Goal: Task Accomplishment & Management: Use online tool/utility

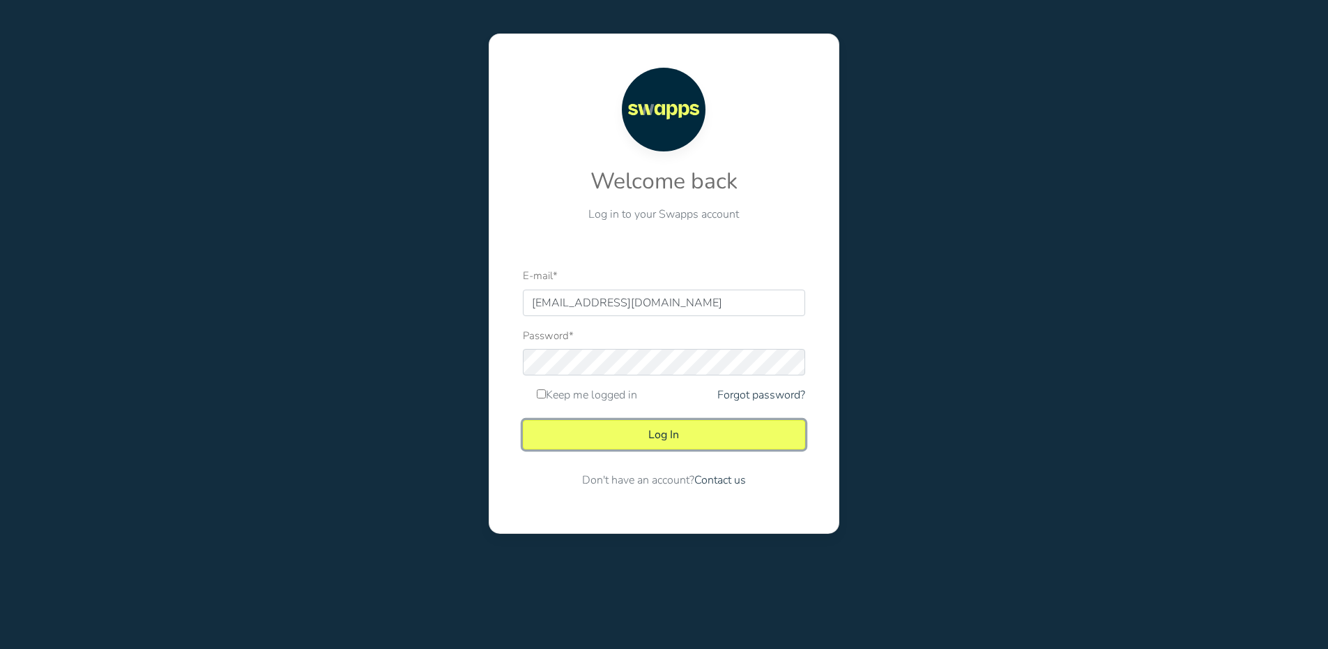
click at [665, 428] on button "Log In" at bounding box center [664, 434] width 282 height 29
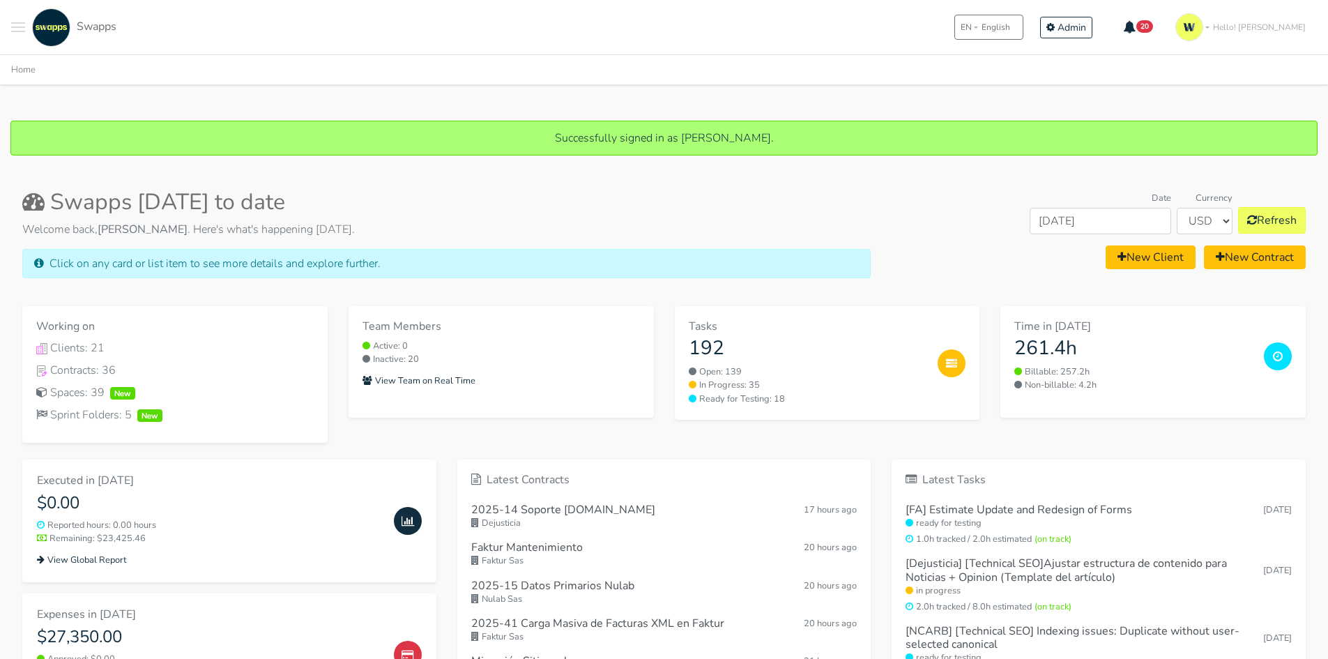
click at [18, 19] on button "Toggle navigation menu" at bounding box center [18, 27] width 14 height 38
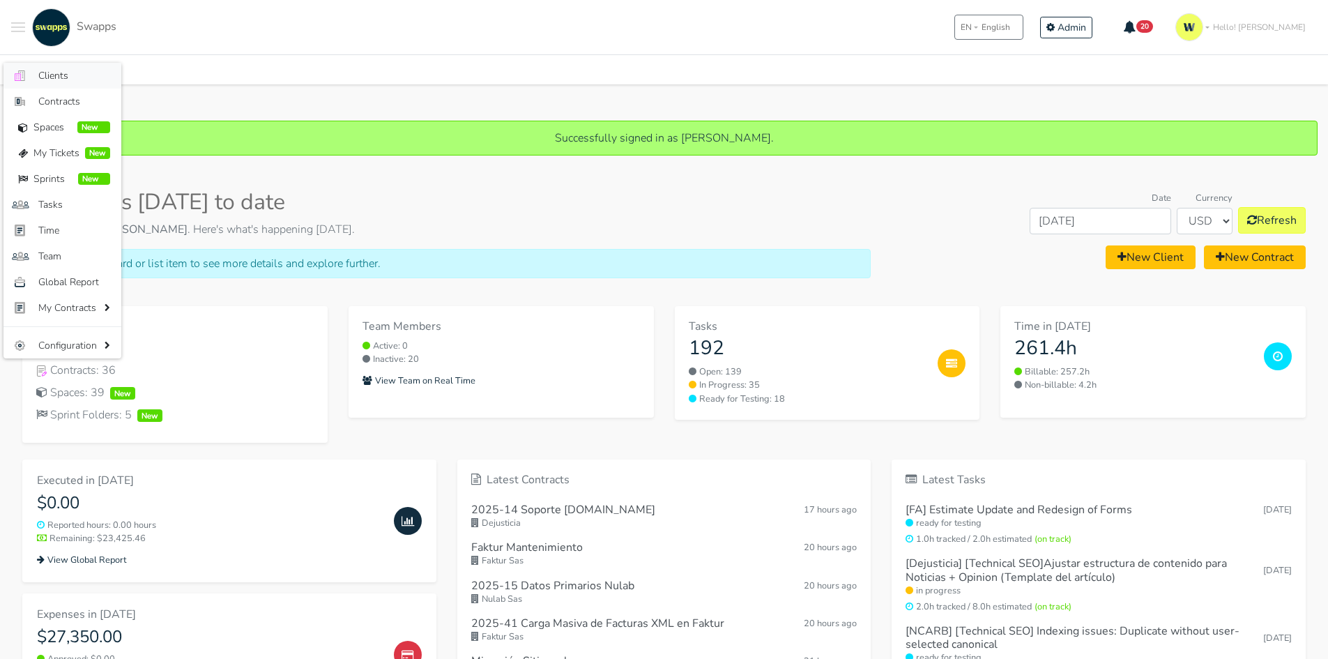
click at [67, 73] on span "Clients" at bounding box center [74, 75] width 72 height 15
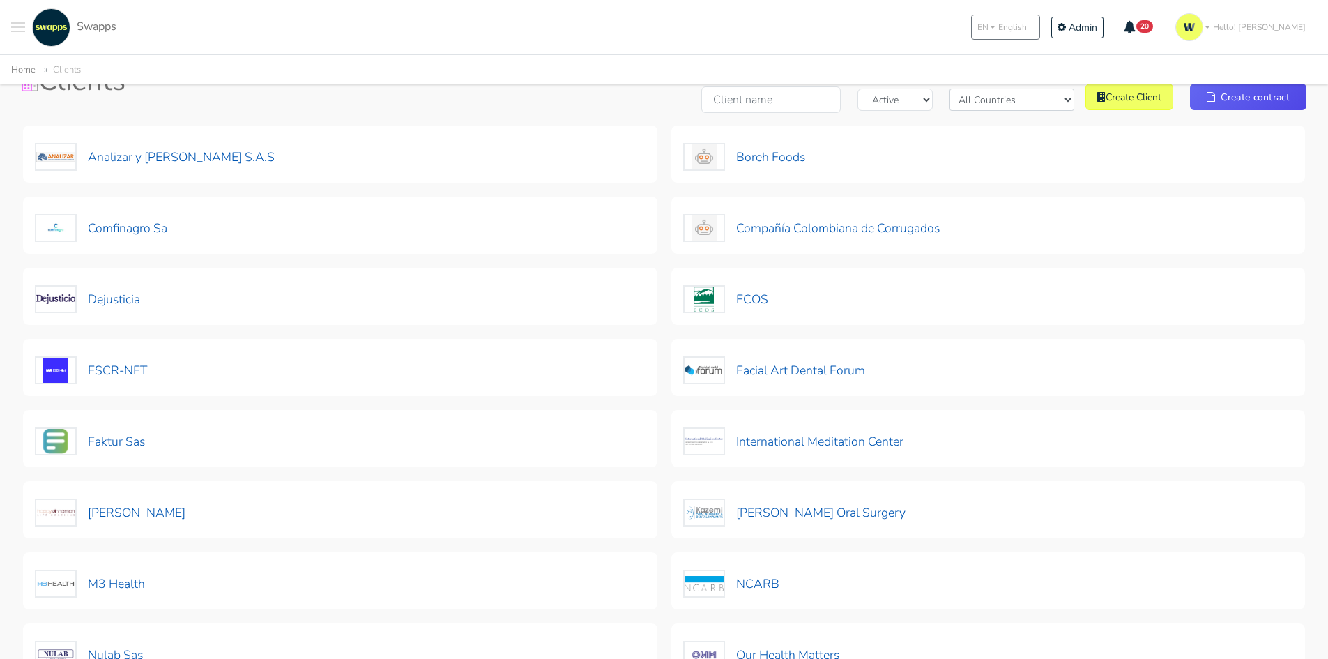
scroll to position [129, 0]
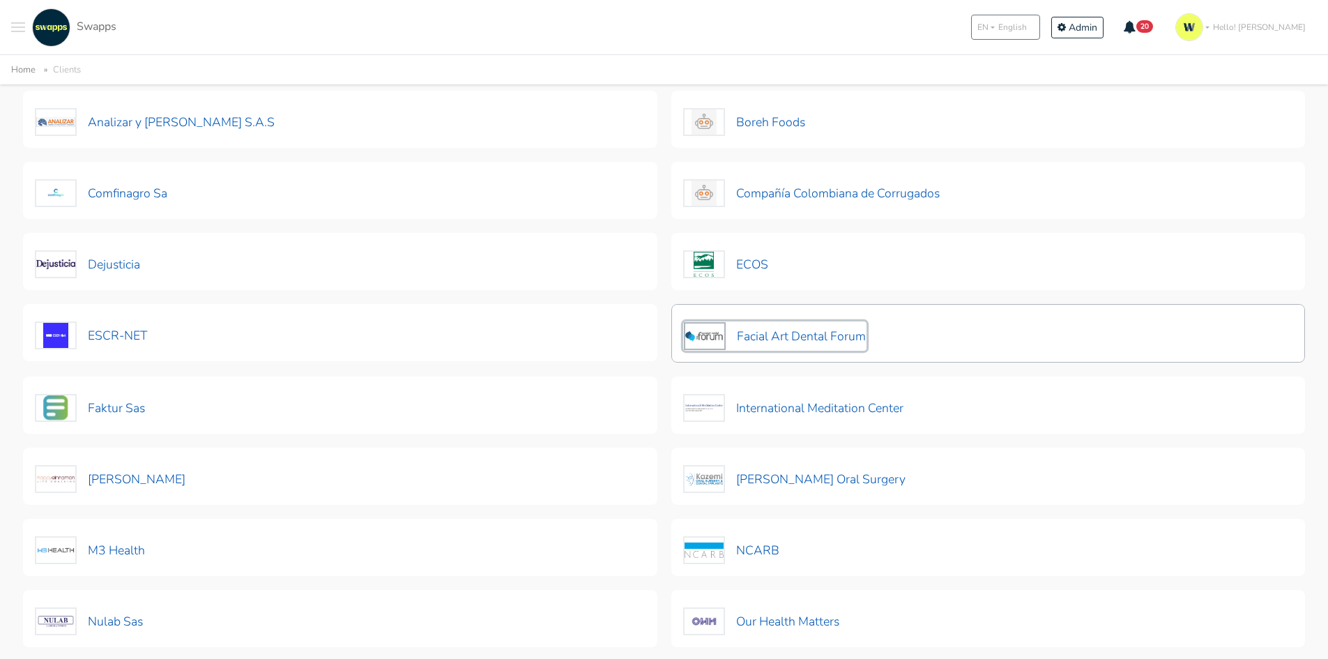
click at [840, 337] on button "Facial Art Dental Forum" at bounding box center [774, 335] width 183 height 29
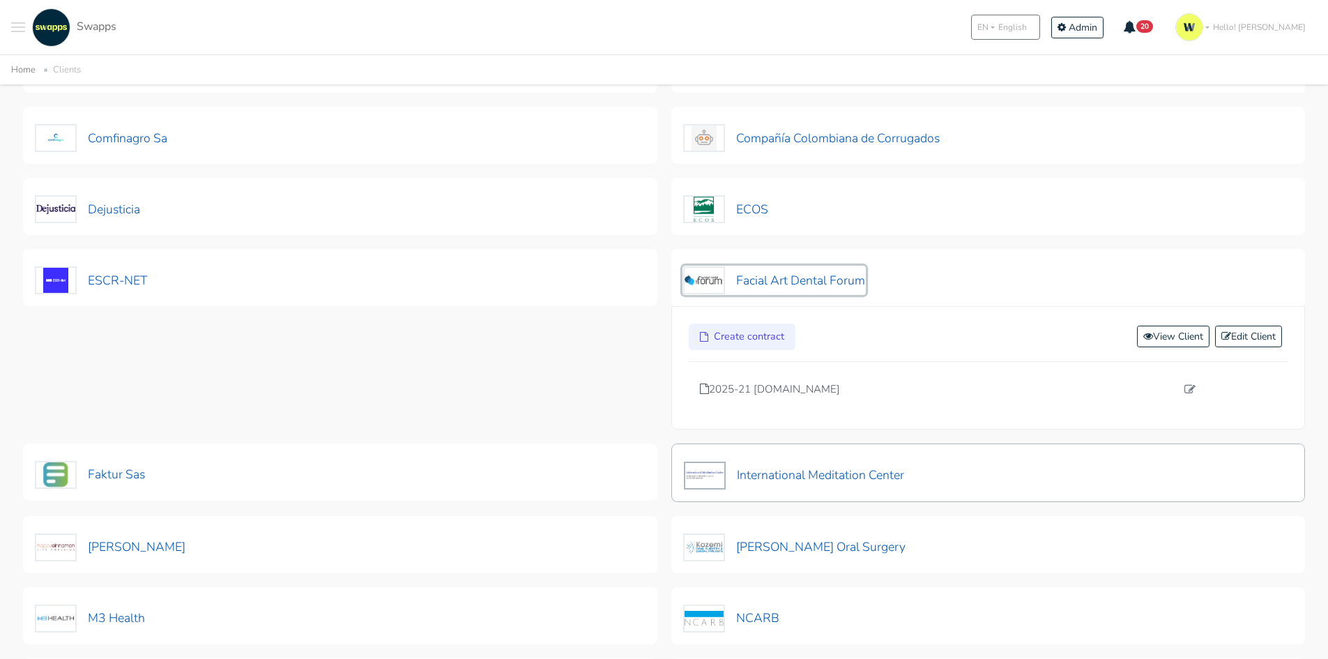
scroll to position [268, 0]
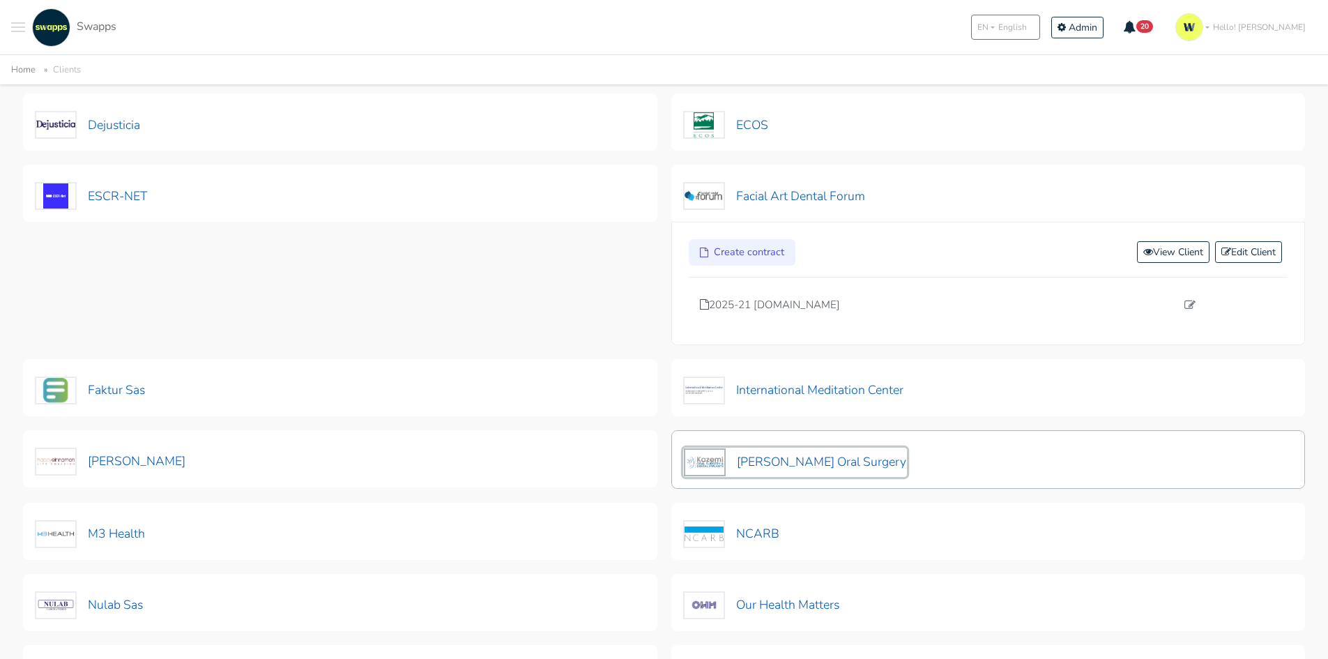
drag, startPoint x: 772, startPoint y: 453, endPoint x: 768, endPoint y: 463, distance: 11.0
click at [772, 452] on button "[PERSON_NAME] Oral Surgery" at bounding box center [795, 462] width 224 height 29
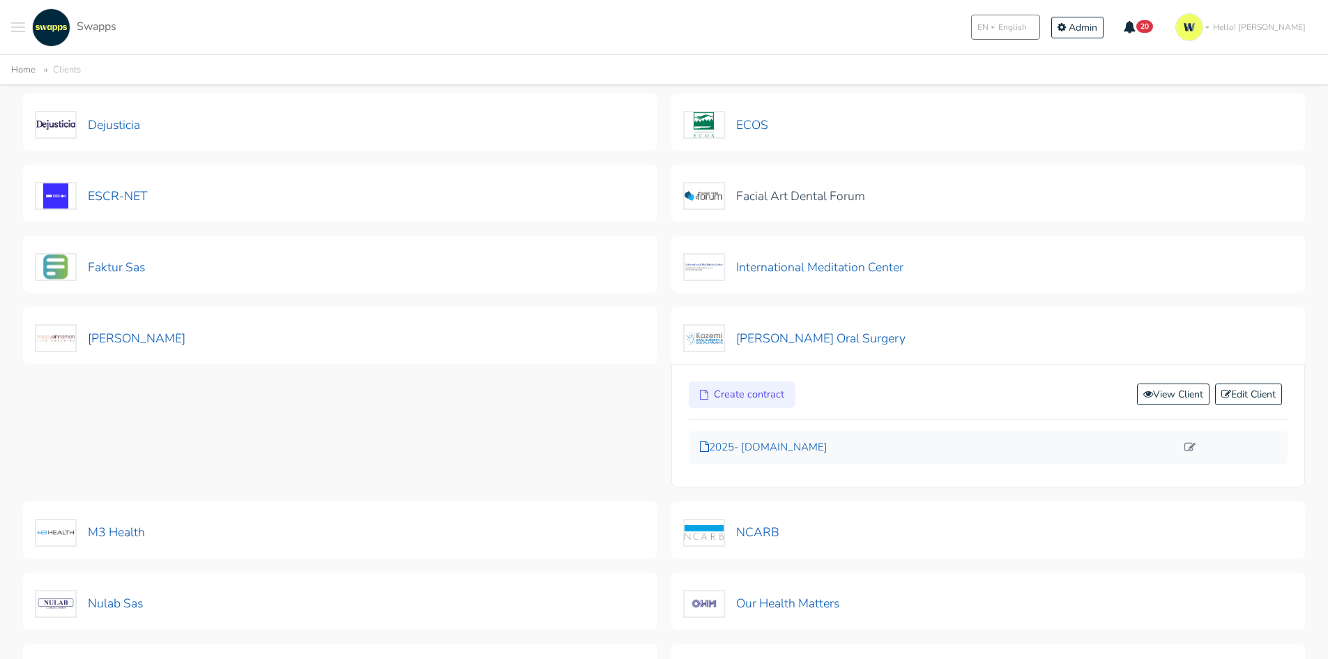
click at [760, 454] on p "2025- facialart.com" at bounding box center [938, 447] width 477 height 16
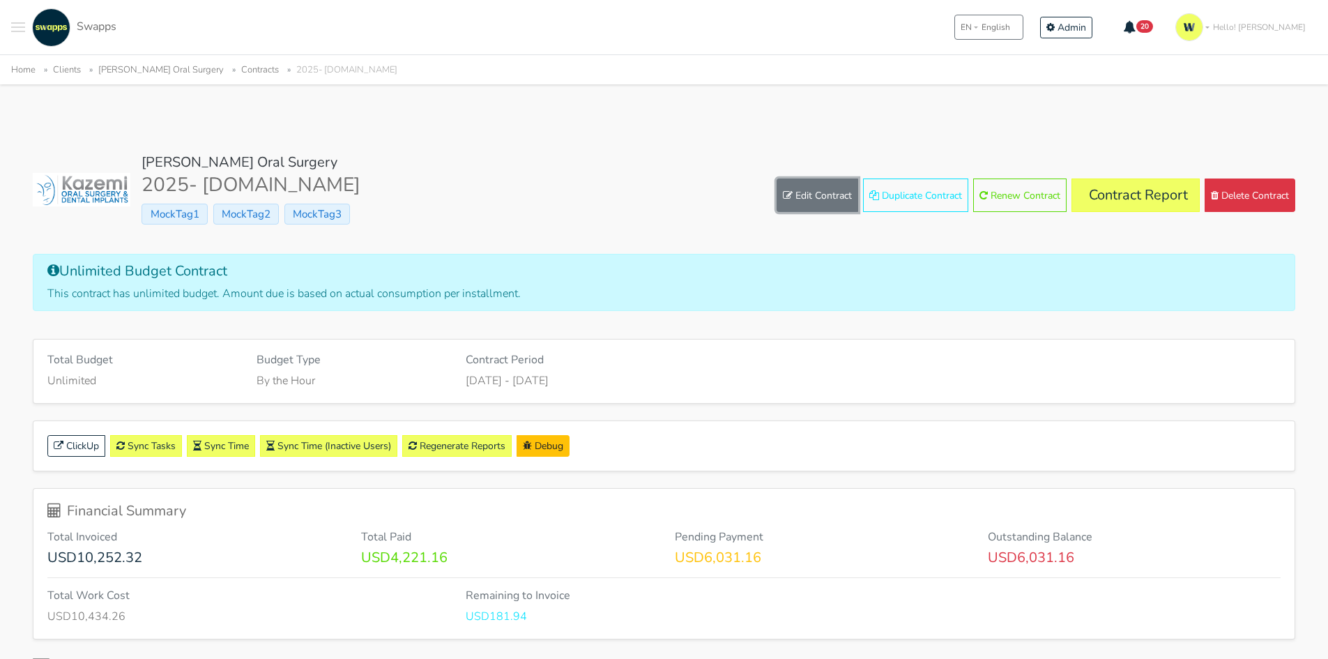
click at [807, 184] on link "Edit Contract" at bounding box center [818, 195] width 82 height 33
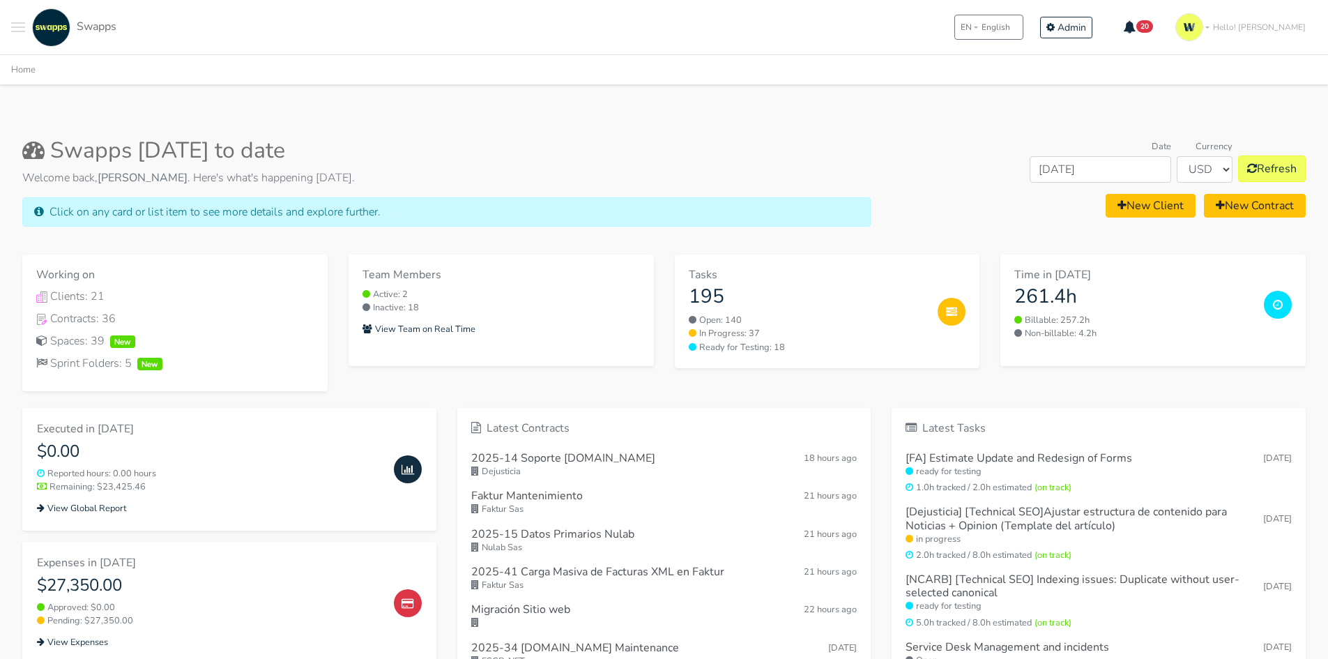
click at [20, 31] on span "Toggle navigation menu" at bounding box center [18, 31] width 14 height 1
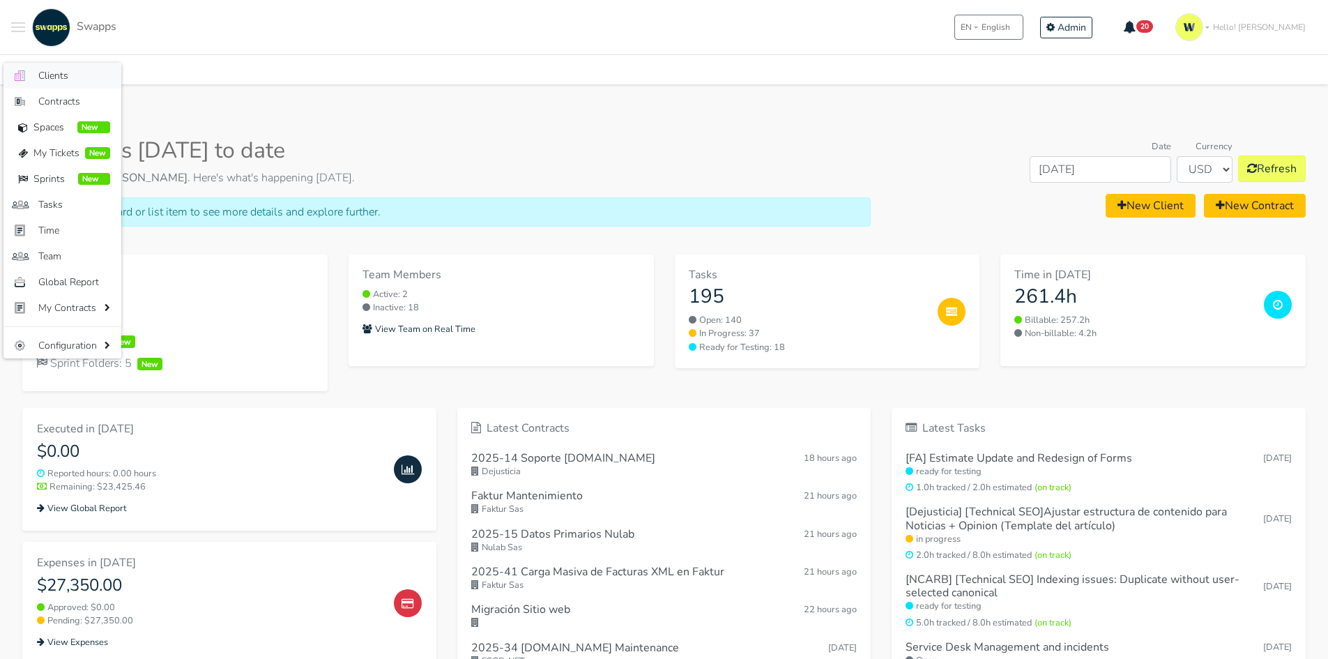
click at [57, 70] on span "Clients" at bounding box center [74, 75] width 72 height 15
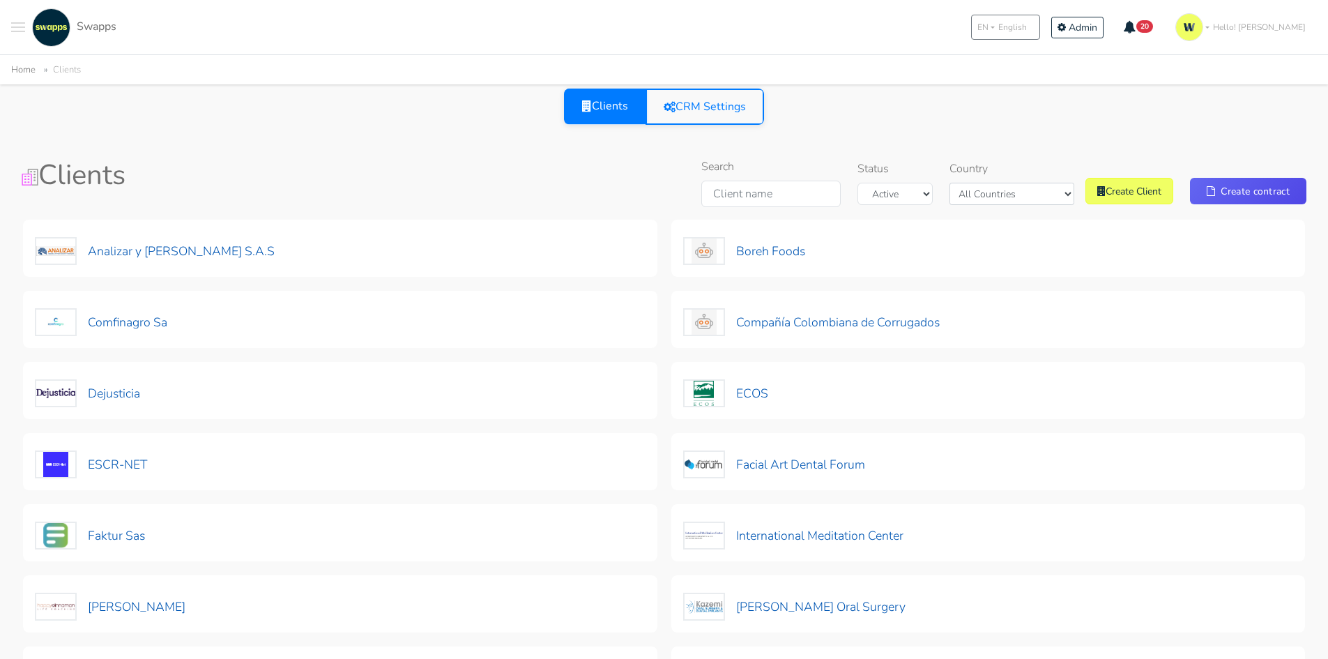
click at [15, 20] on button at bounding box center [18, 27] width 14 height 38
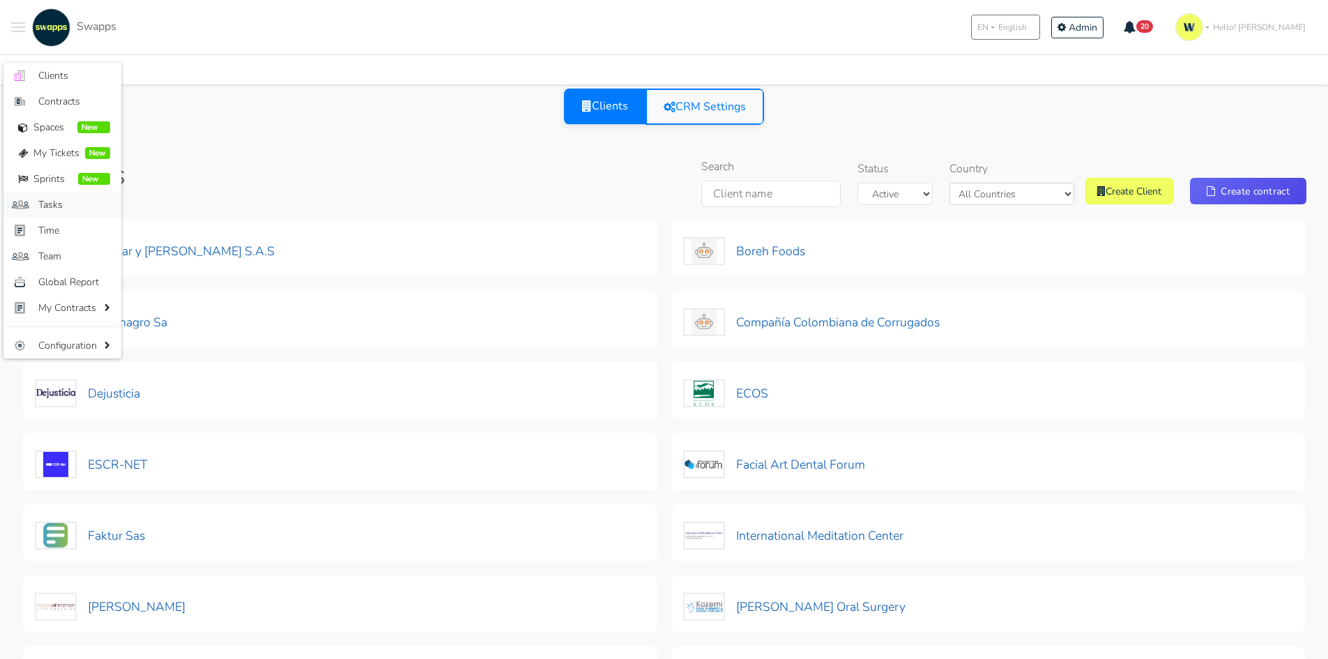
drag, startPoint x: 55, startPoint y: 209, endPoint x: 126, endPoint y: 181, distance: 75.5
click at [56, 207] on span "Tasks" at bounding box center [74, 204] width 72 height 15
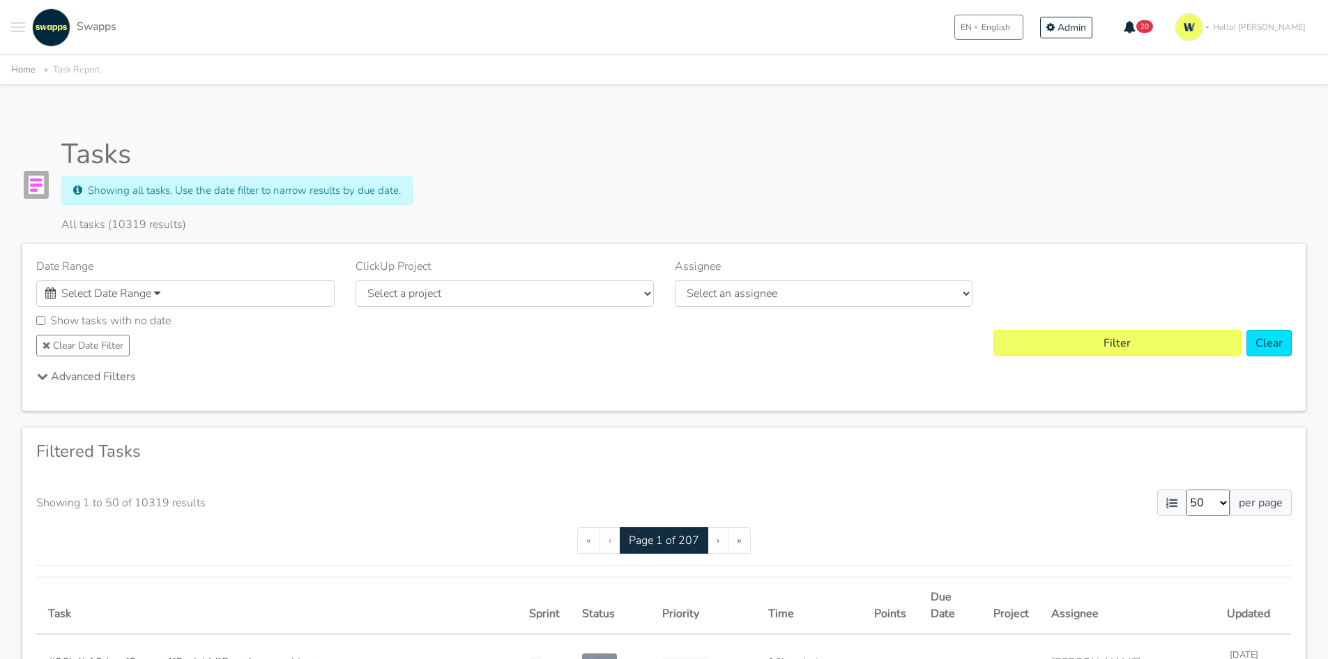
click at [155, 297] on div "Select Date Range" at bounding box center [185, 293] width 298 height 26
click at [71, 478] on li "Last Month" at bounding box center [86, 475] width 98 height 22
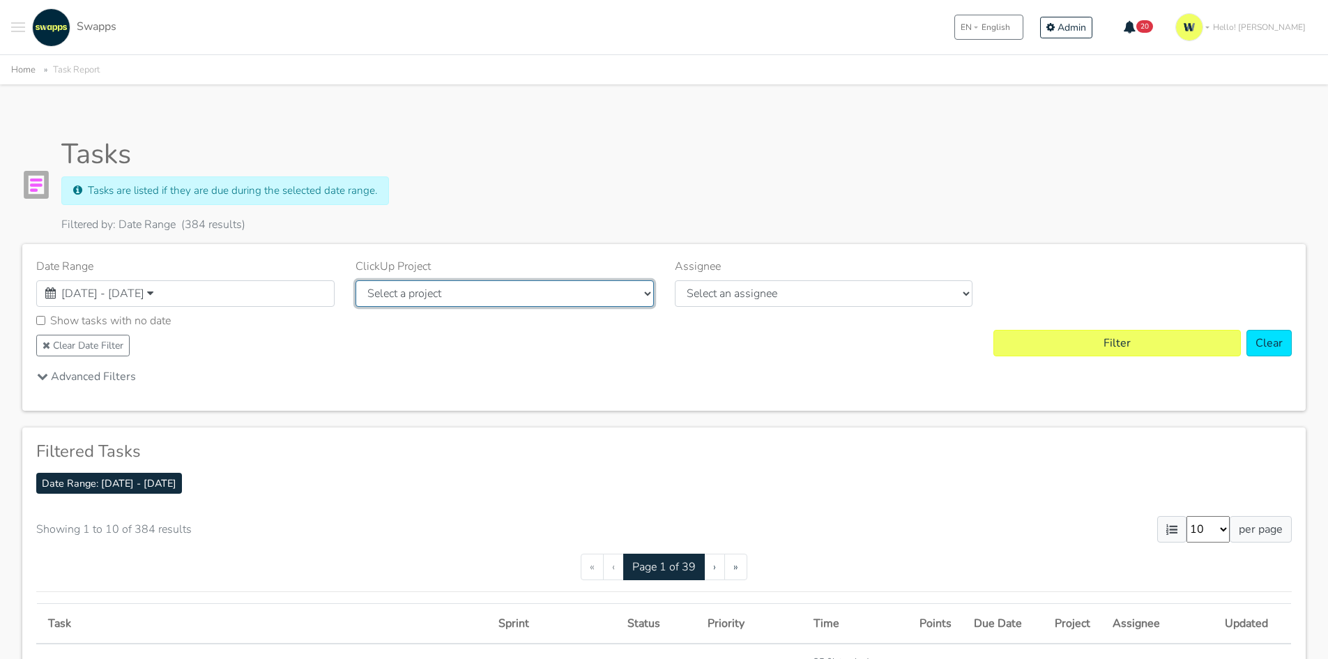
click at [433, 295] on select "Select a project Unassigned Assigned RESOURCES - Swapps Marketing International…" at bounding box center [505, 293] width 298 height 26
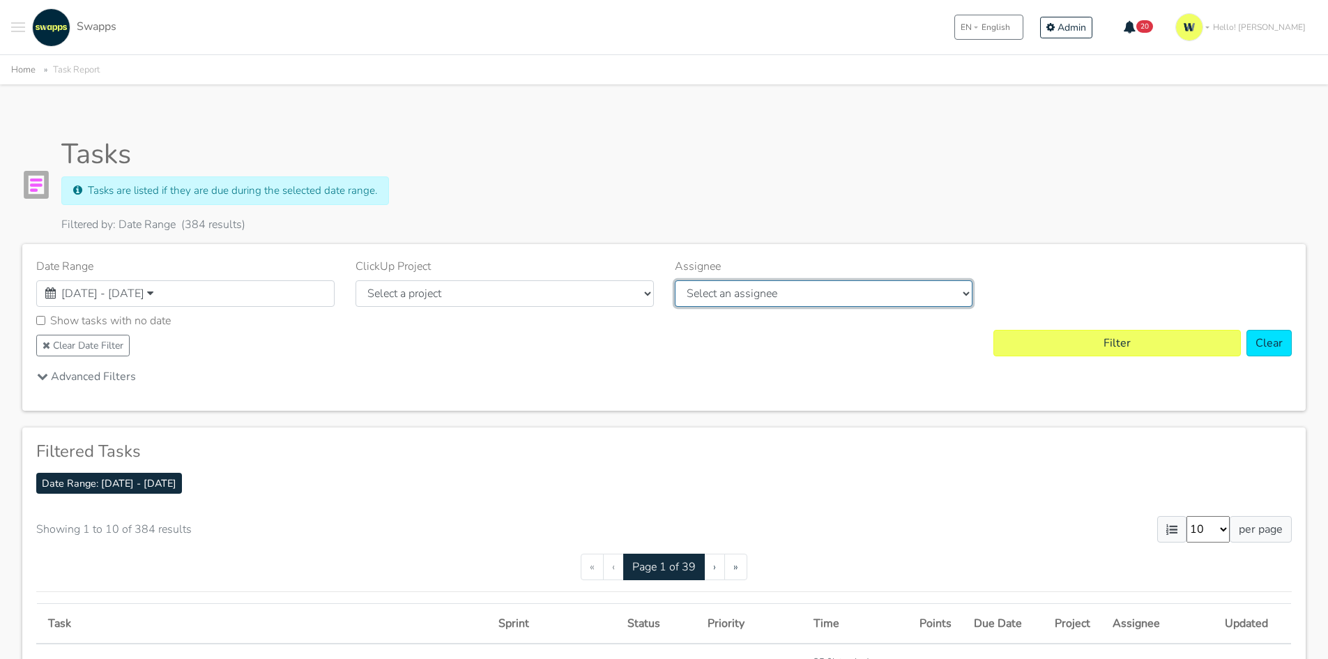
click at [751, 299] on select "Select an assignee Alejandra Andres Angie Camilo Molina Carlos Cristian Cristia…" at bounding box center [824, 293] width 298 height 26
select select "46"
click at [675, 280] on select "Select an assignee Alejandra Andres Angie Camilo Molina Carlos Cristian Cristia…" at bounding box center [824, 293] width 298 height 26
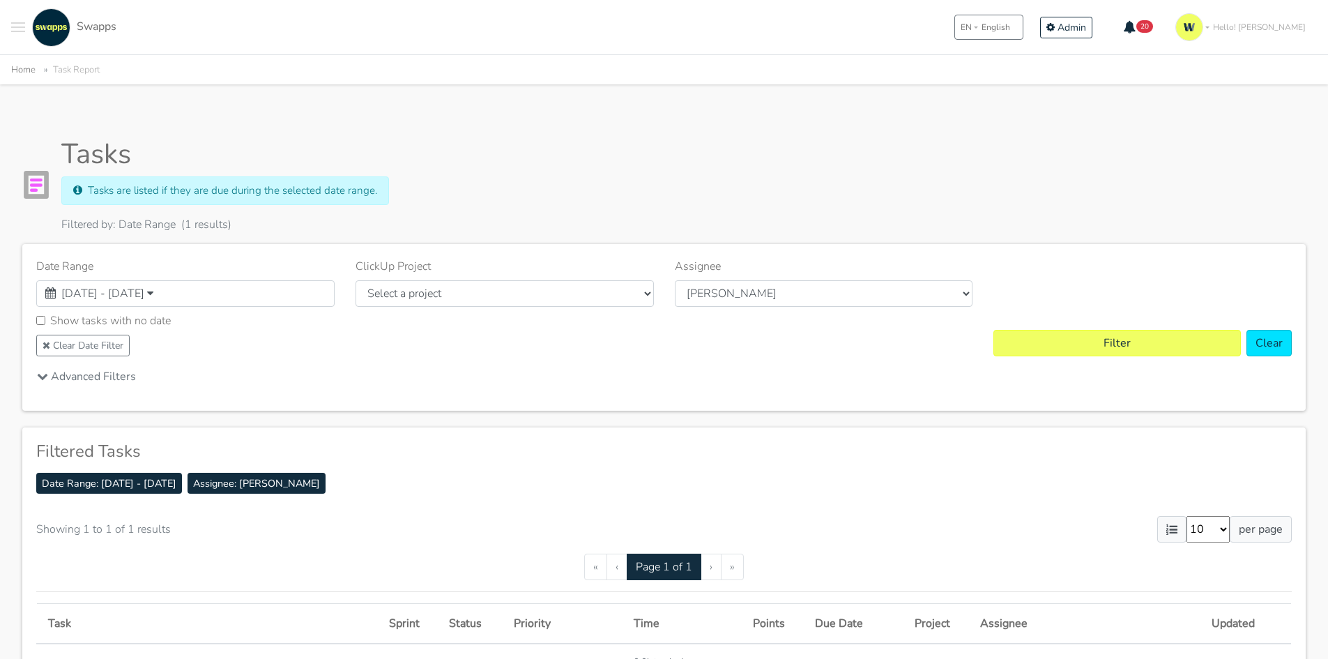
drag, startPoint x: 0, startPoint y: 0, endPoint x: 1116, endPoint y: 225, distance: 1138.8
click at [1116, 225] on div "Tasks Tasks are listed if they are due during the selected date range. Filtered…" at bounding box center [664, 185] width 1284 height 96
click at [29, 29] on link "Swapps" at bounding box center [73, 27] width 88 height 38
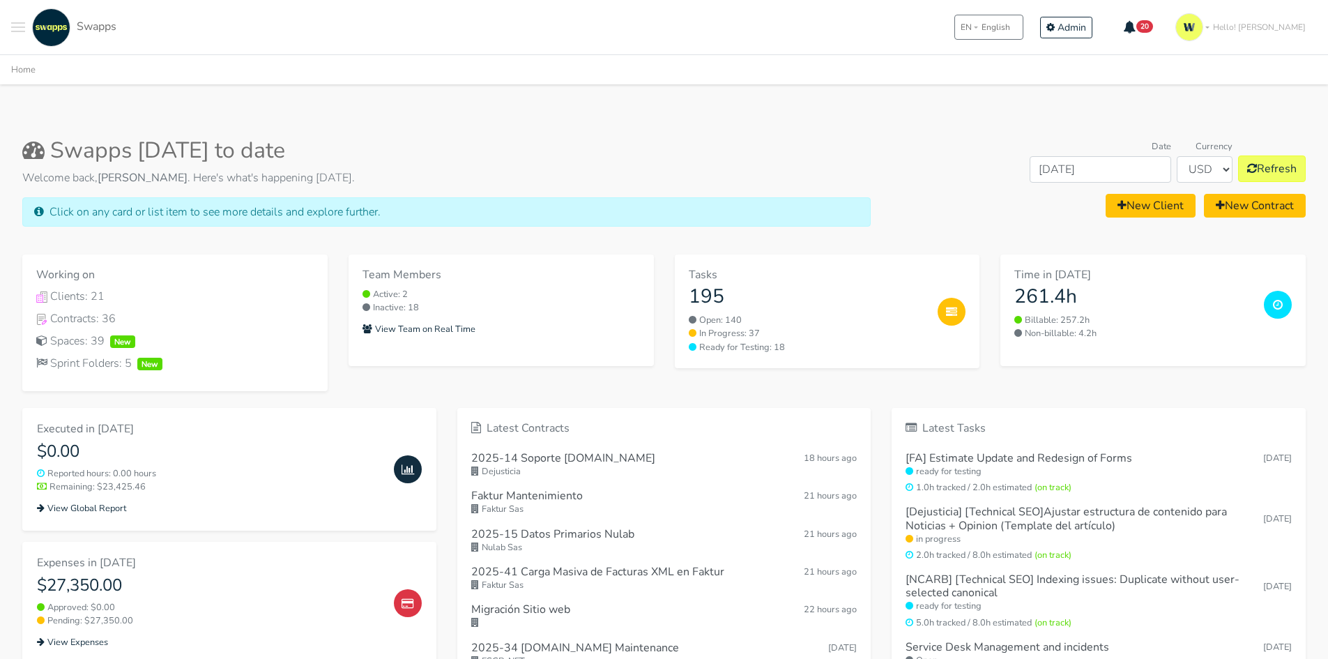
click at [16, 31] on span "Toggle navigation menu" at bounding box center [18, 31] width 14 height 1
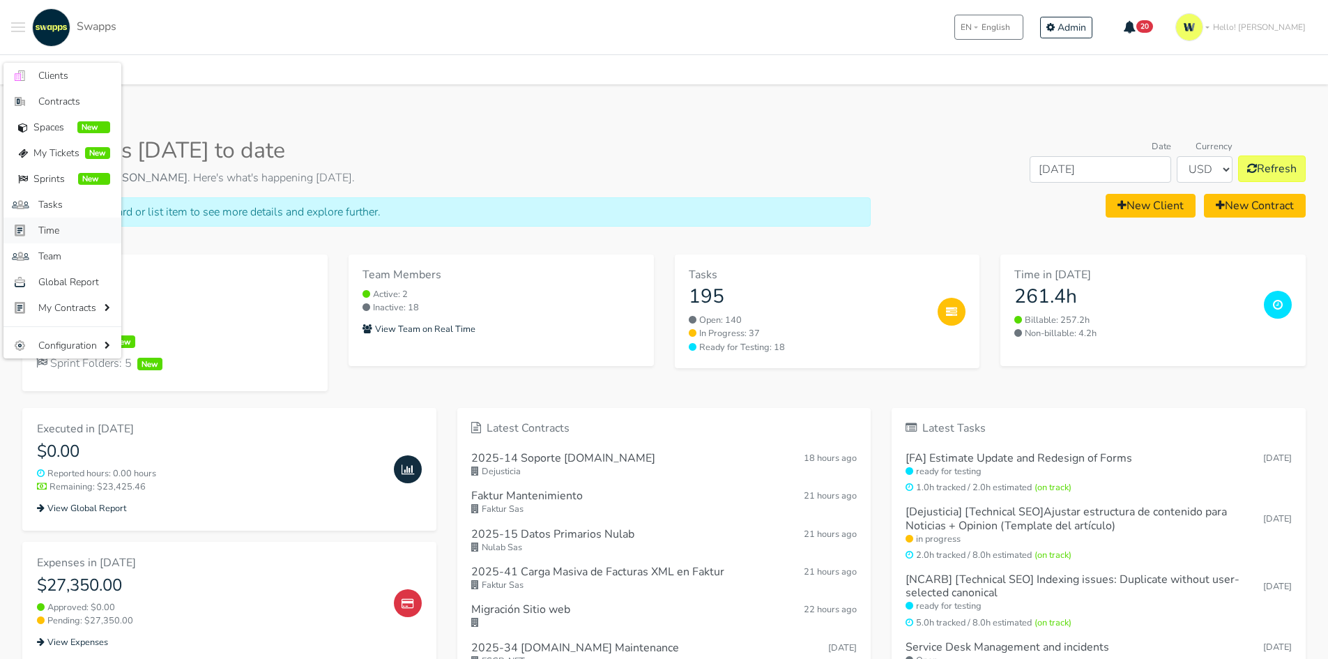
click at [52, 236] on span "Time" at bounding box center [74, 230] width 72 height 15
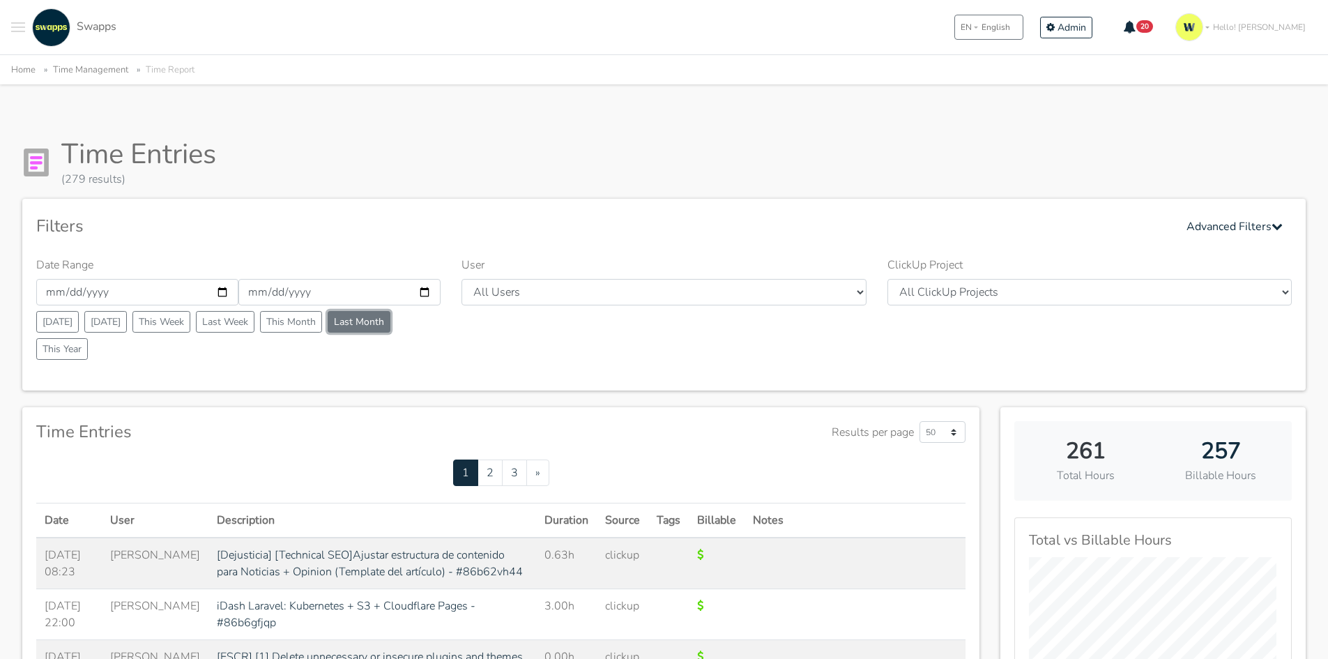
click at [351, 319] on button "Last Month" at bounding box center [359, 322] width 63 height 22
type input "[DATE]"
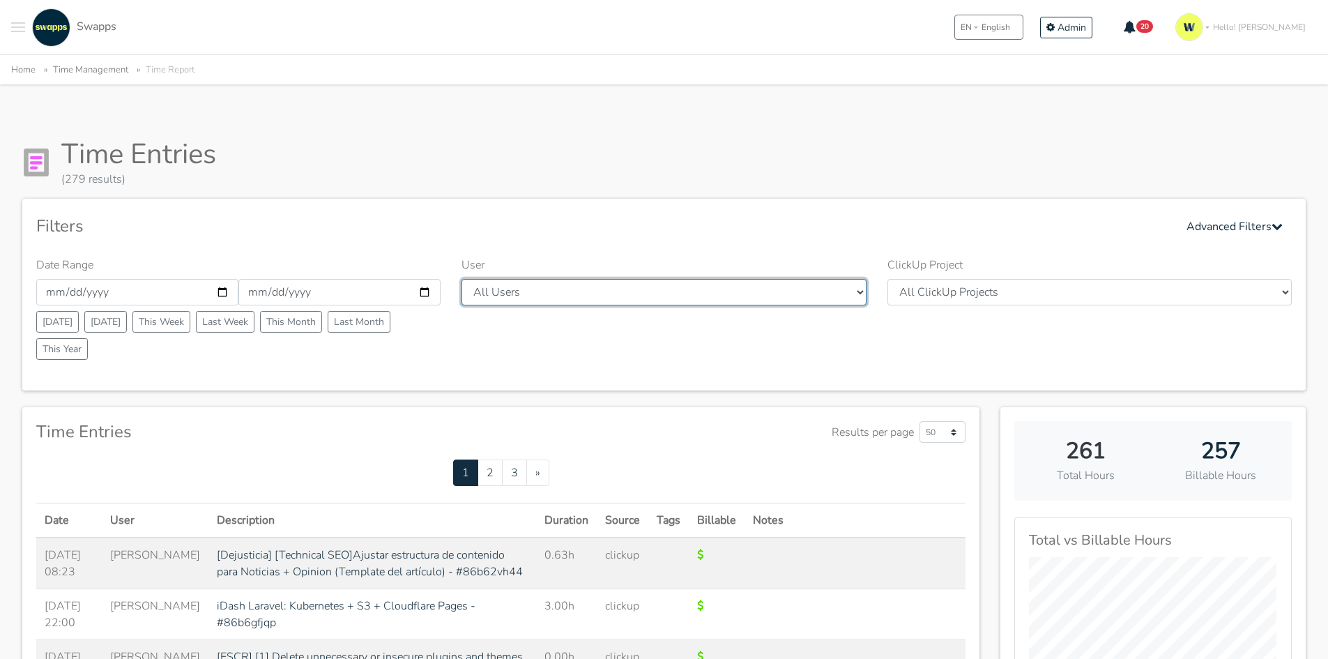
click at [500, 300] on select "All Users Andres Cristian Mateo Angie Diego Swapps Tech Alejandra Tatiana Campo…" at bounding box center [664, 292] width 404 height 26
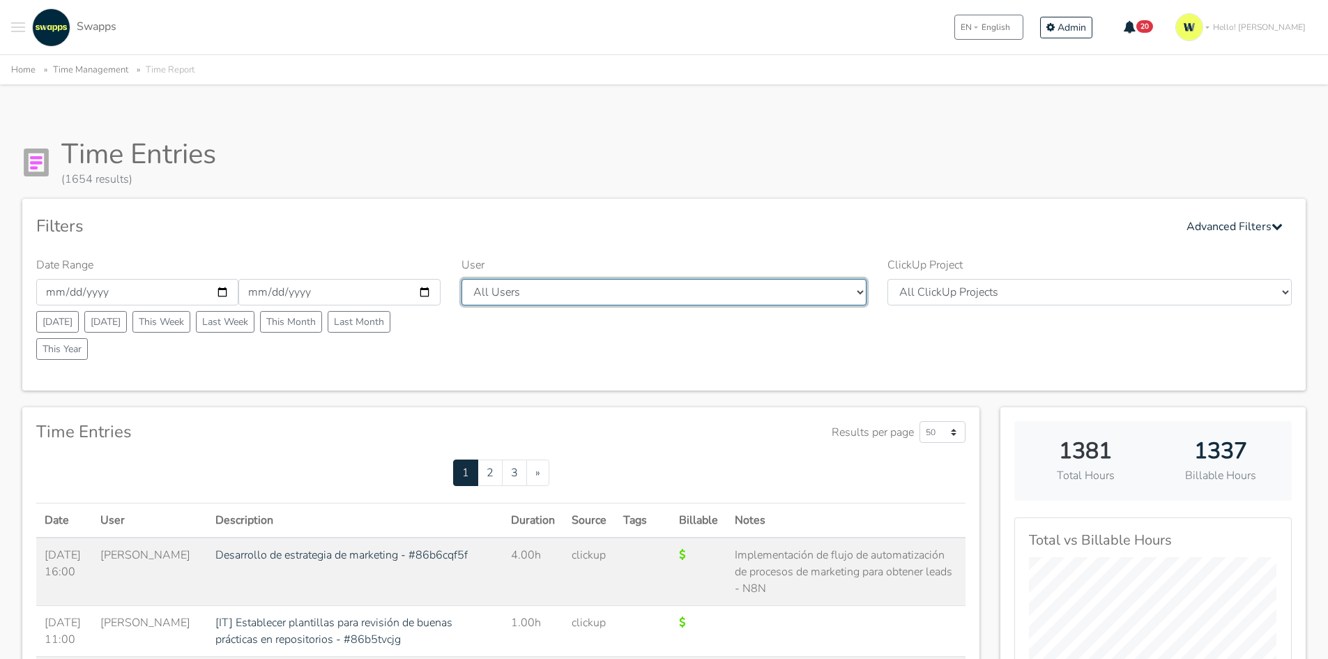
click at [584, 290] on select "All Users Andres Cristian Mateo Angie Diego Swapps Tech Alejandra Tatiana Campo…" at bounding box center [664, 292] width 404 height 26
select select "46"
click at [462, 279] on select "All Users Andres Cristian Mateo Angie Diego Swapps Tech Alejandra Tatiana Campo…" at bounding box center [664, 292] width 404 height 26
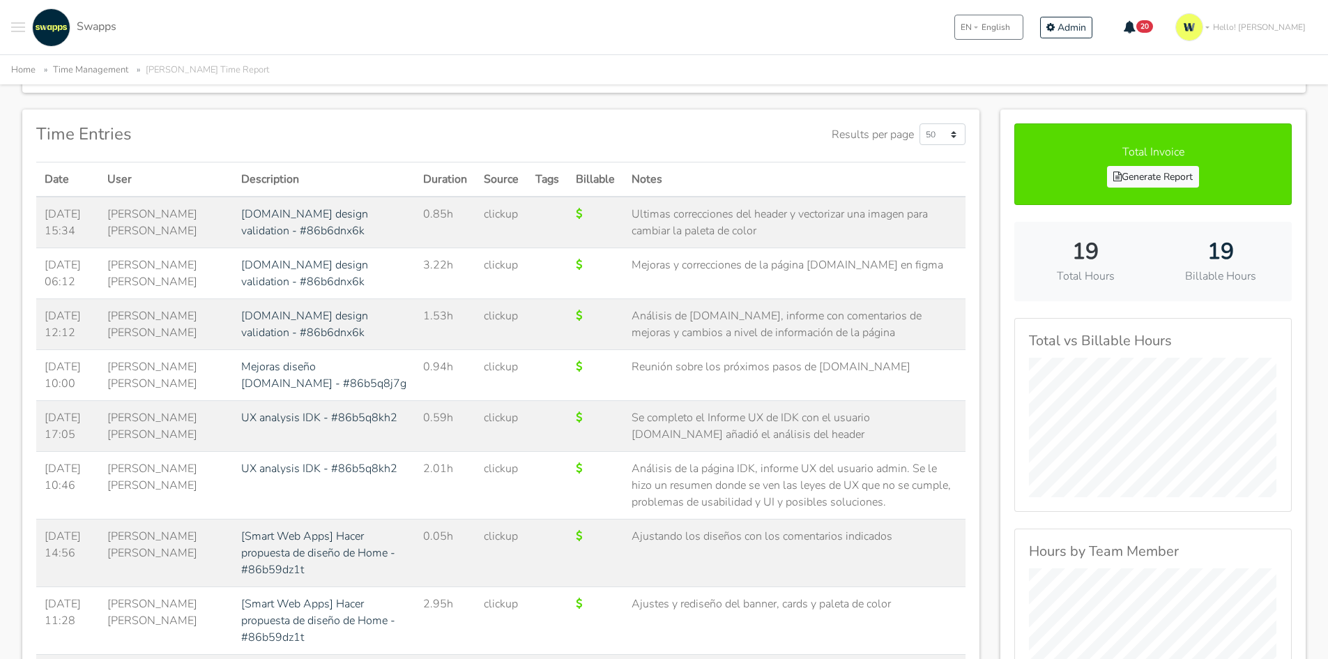
scroll to position [279, 0]
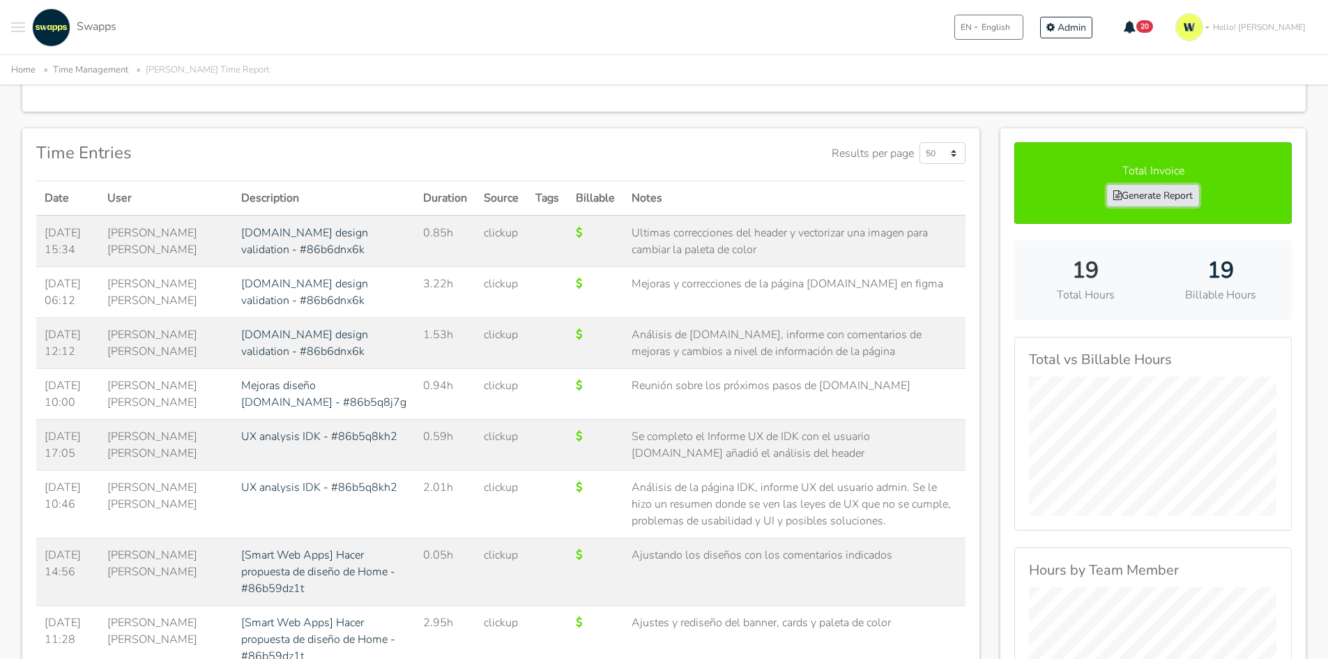
click at [1168, 193] on link "Generate Report" at bounding box center [1153, 196] width 92 height 22
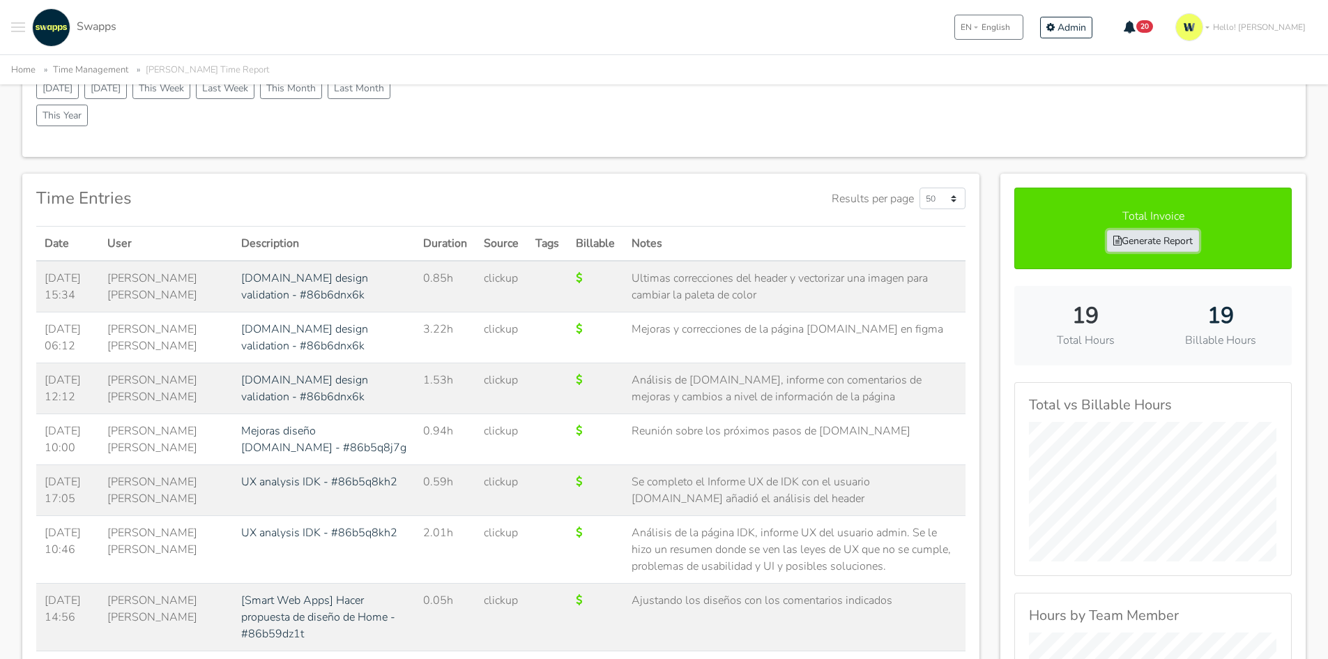
scroll to position [209, 0]
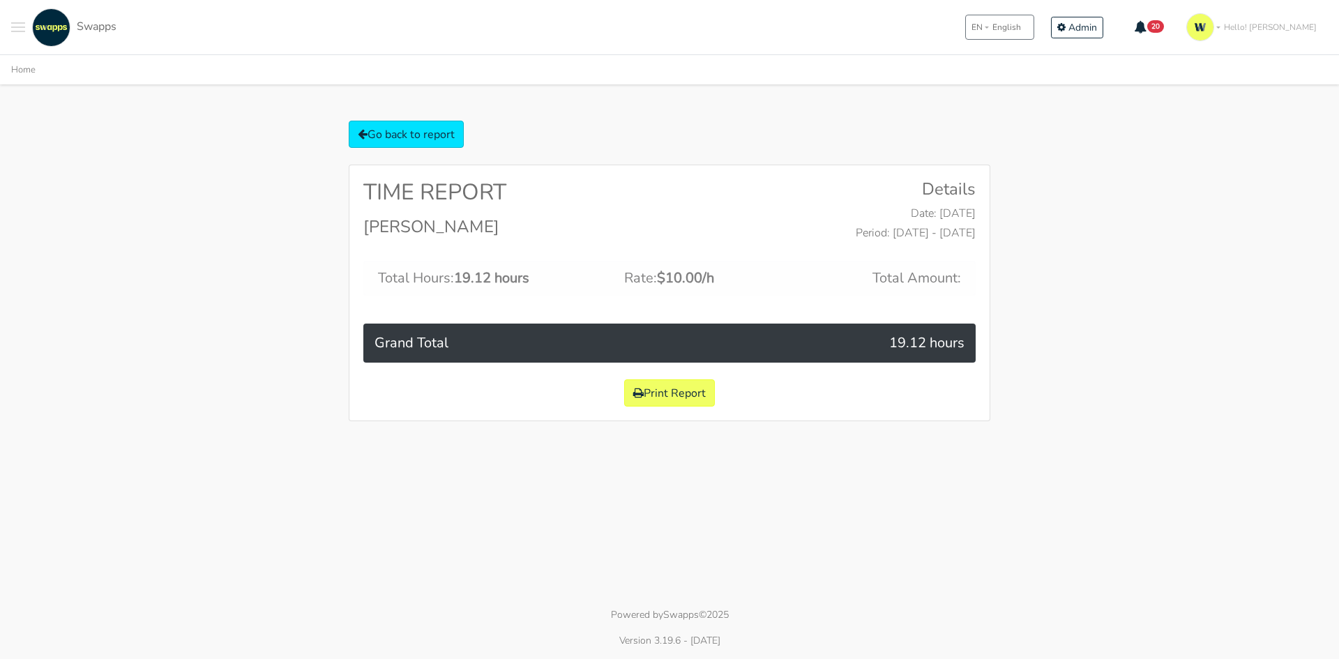
click at [418, 111] on body ".cls-1 { fill: #F15CFF; } .cls-2 { fill: #9a9a9a; } Clients Contracts Spaces Ne…" at bounding box center [669, 210] width 1339 height 421
click at [379, 139] on link "Go back to report" at bounding box center [406, 134] width 115 height 27
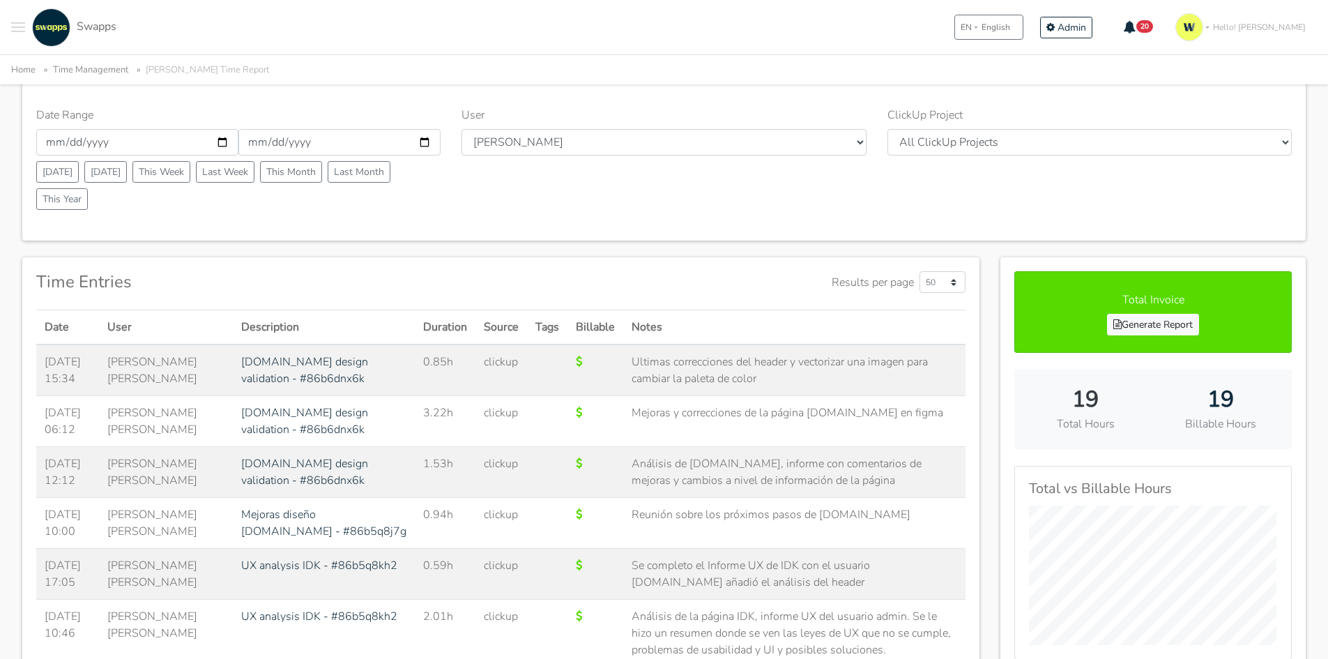
scroll to position [139, 0]
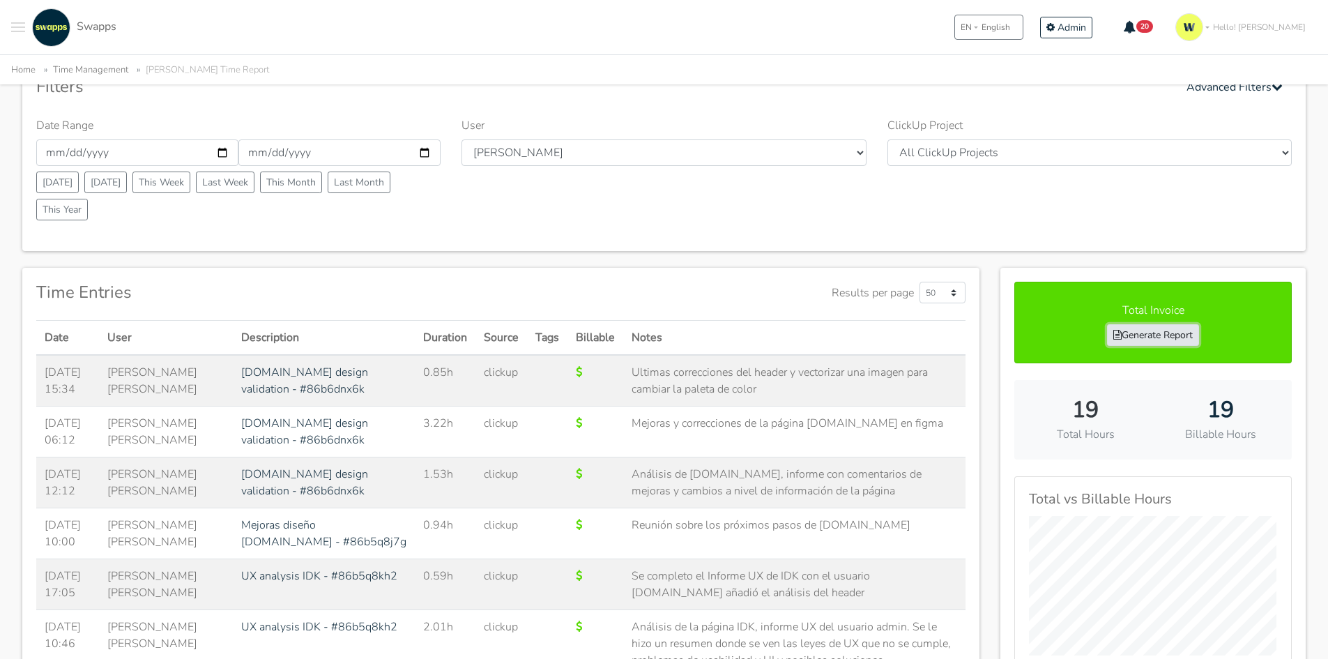
click at [1143, 330] on link "Generate Report" at bounding box center [1153, 335] width 92 height 22
